Goal: Find specific page/section: Find specific page/section

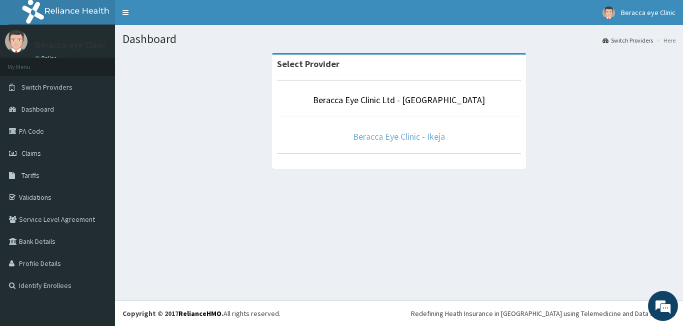
click at [400, 135] on link "Beracca Eye Clinic - Ikeja" at bounding box center [399, 137] width 92 height 12
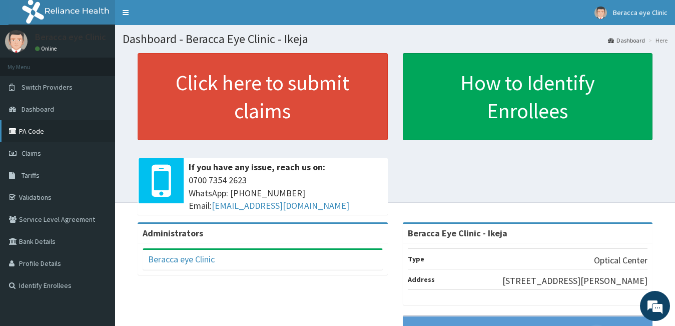
click at [39, 131] on link "PA Code" at bounding box center [57, 131] width 115 height 22
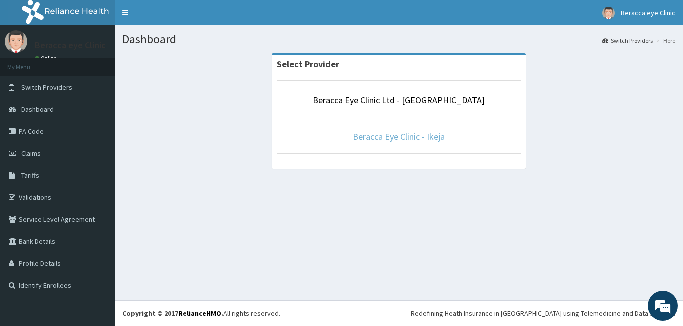
click at [417, 139] on link "Beracca Eye Clinic - Ikeja" at bounding box center [399, 137] width 92 height 12
